Goal: Task Accomplishment & Management: Manage account settings

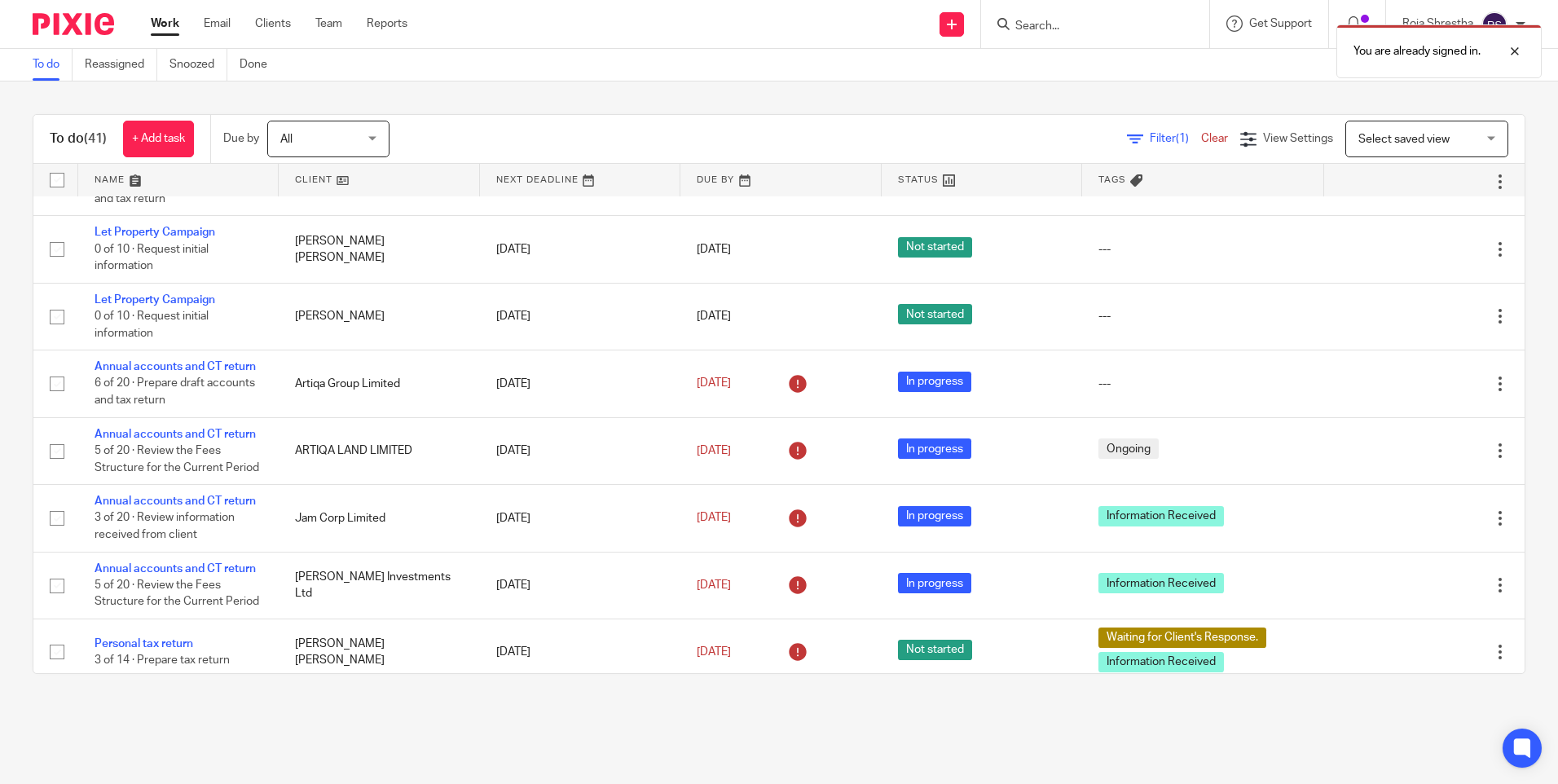
scroll to position [1711, 0]
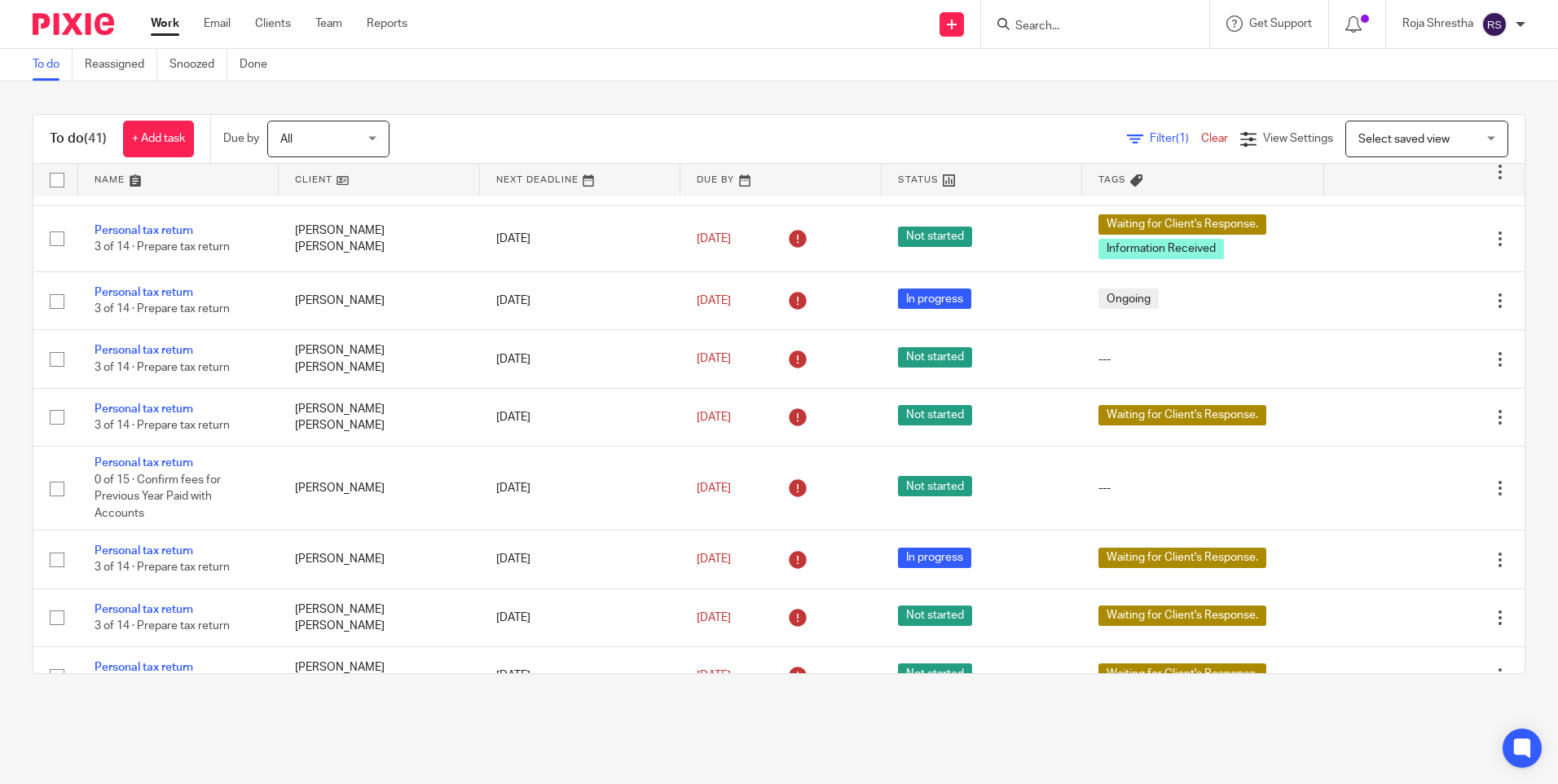
scroll to position [1883, 0]
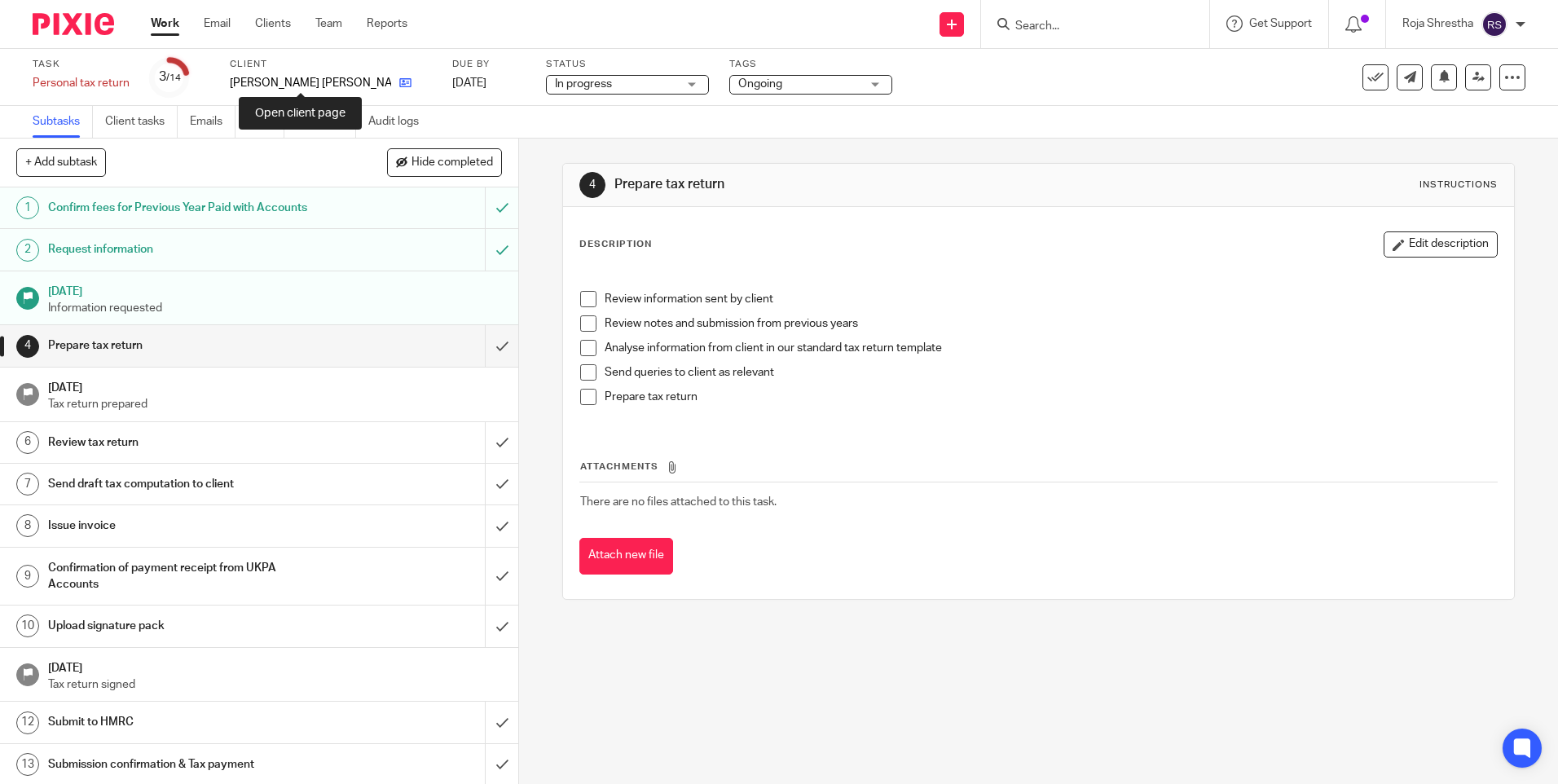
click at [399, 81] on icon at bounding box center [405, 82] width 12 height 12
drag, startPoint x: 311, startPoint y: 77, endPoint x: 501, endPoint y: 114, distance: 193.6
click at [327, 77] on icon at bounding box center [333, 82] width 12 height 12
